Goal: Task Accomplishment & Management: Use online tool/utility

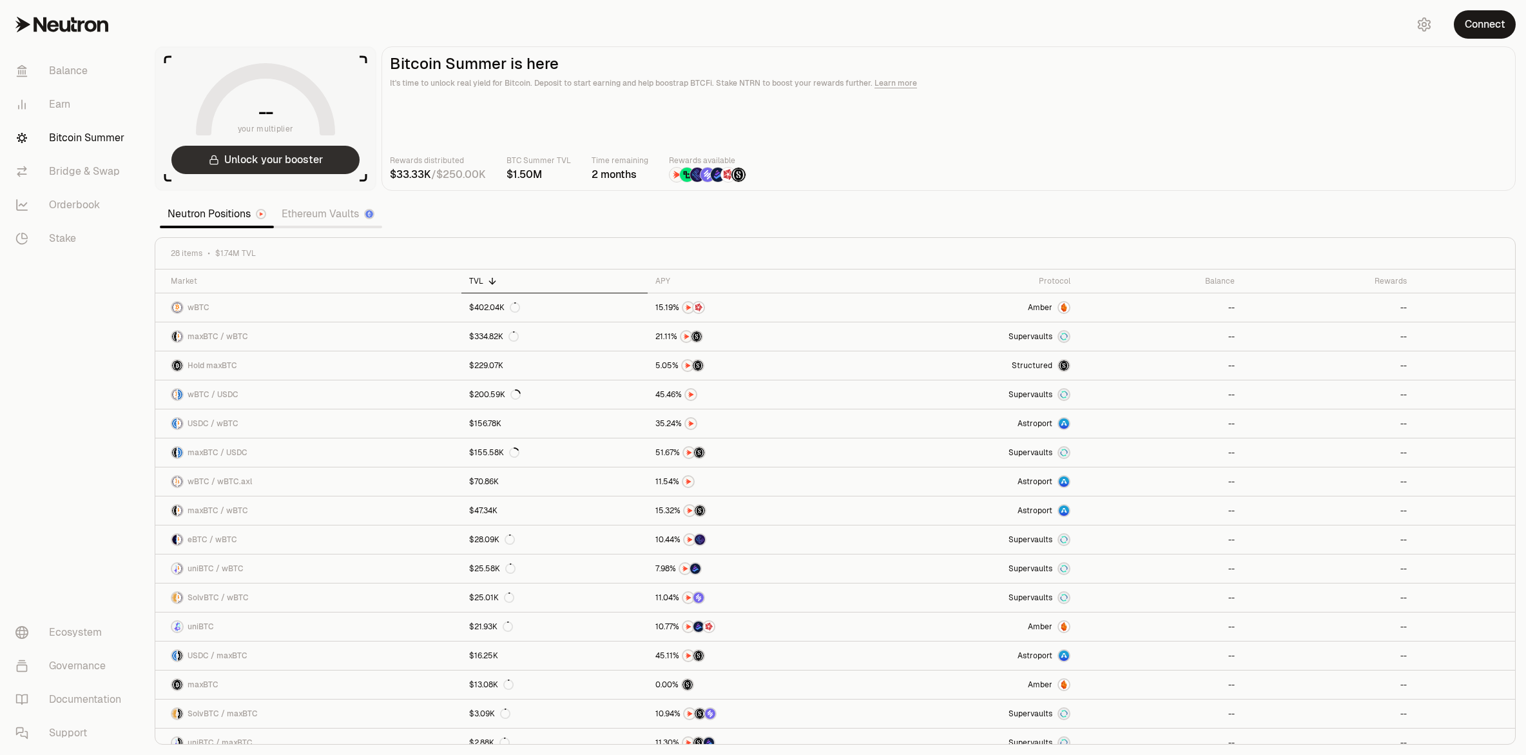
click at [321, 157] on button "Unlock your booster" at bounding box center [265, 160] width 188 height 28
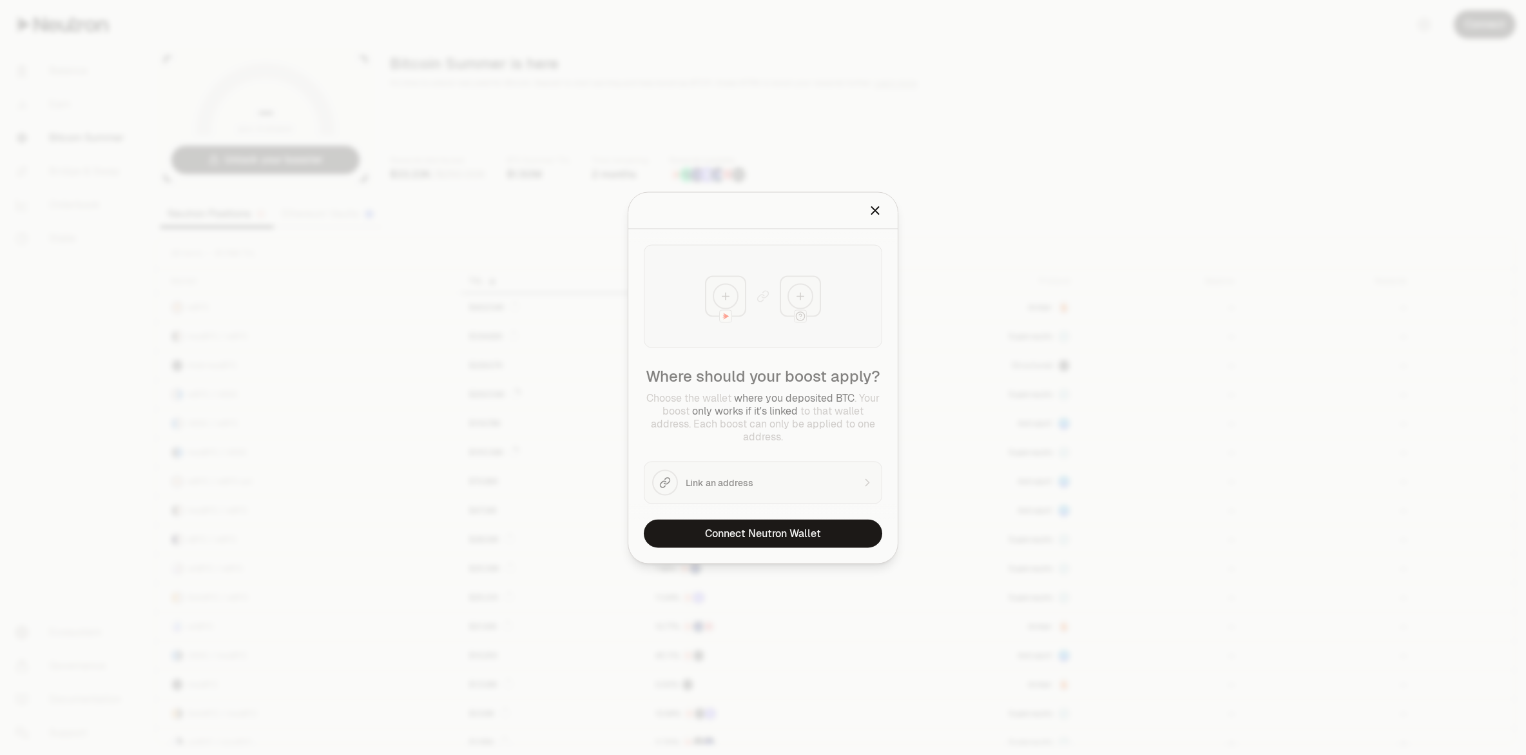
click at [439, 155] on div at bounding box center [763, 377] width 1526 height 755
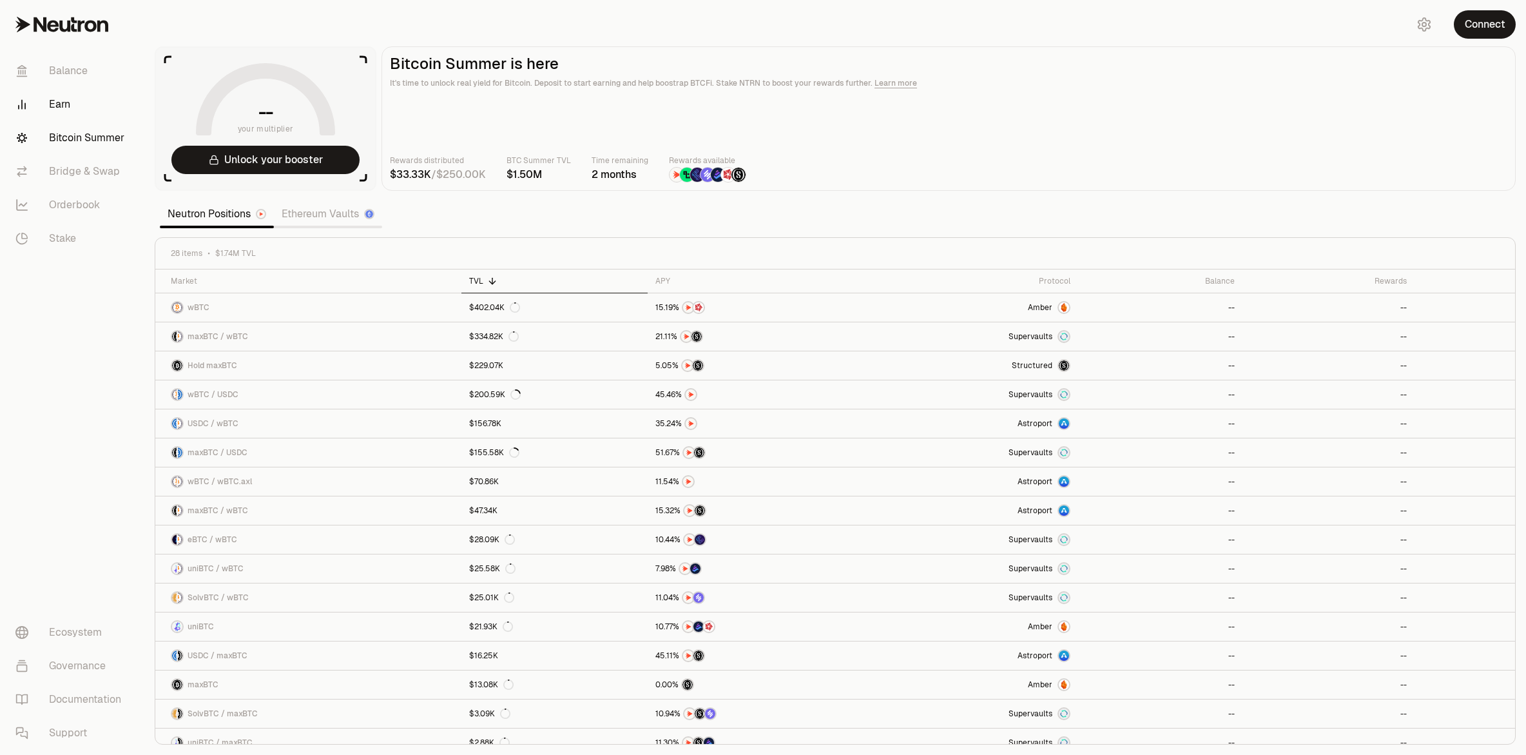
click at [85, 93] on link "Earn" at bounding box center [72, 105] width 134 height 34
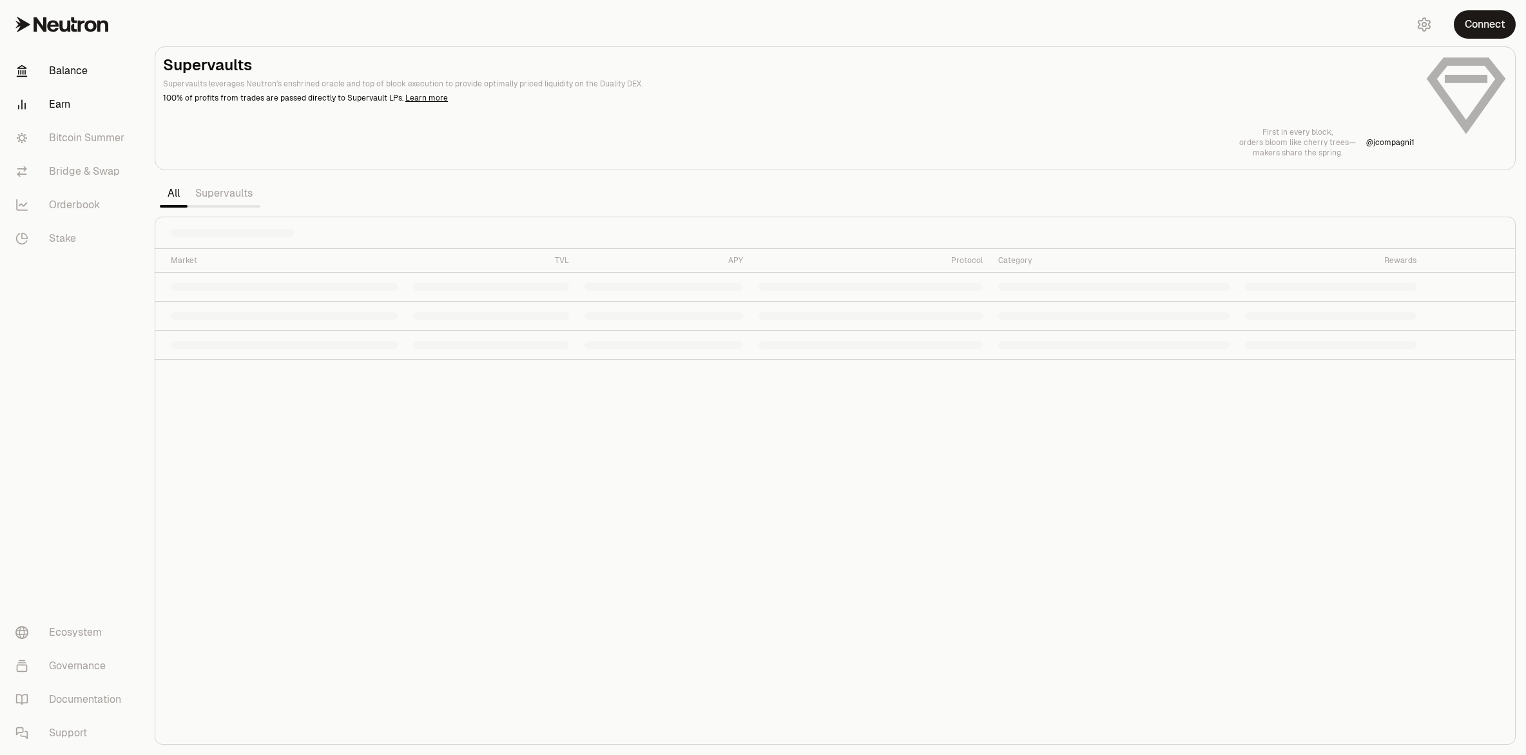
click at [96, 74] on link "Balance" at bounding box center [72, 71] width 134 height 34
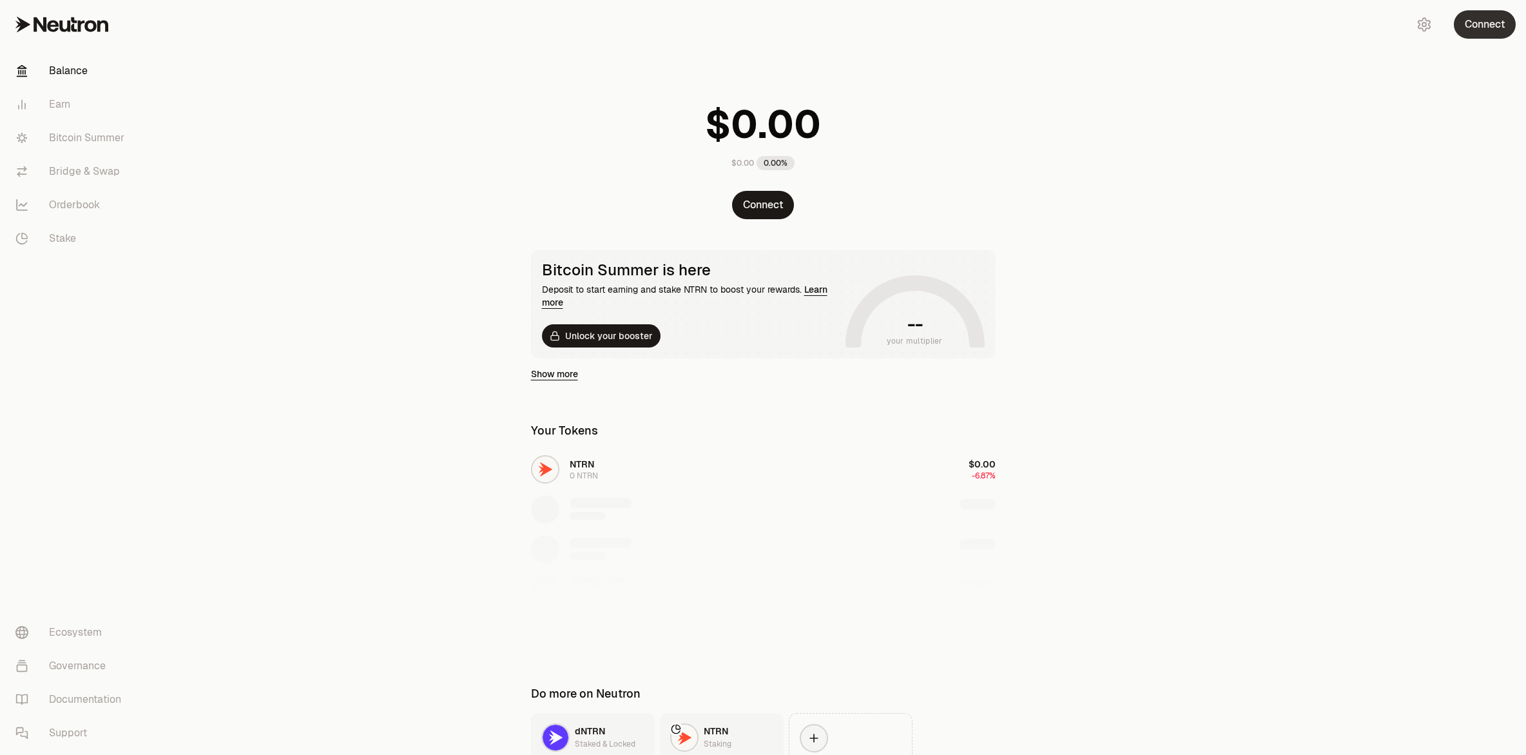
click at [1502, 29] on button "Connect" at bounding box center [1485, 24] width 62 height 28
